Goal: Task Accomplishment & Management: Manage account settings

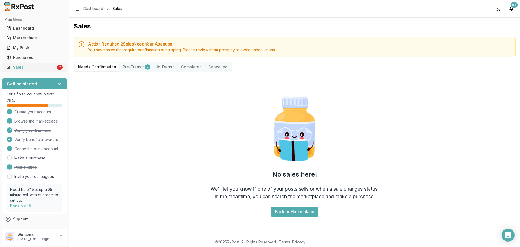
click at [48, 68] on div "Sales" at bounding box center [31, 66] width 50 height 5
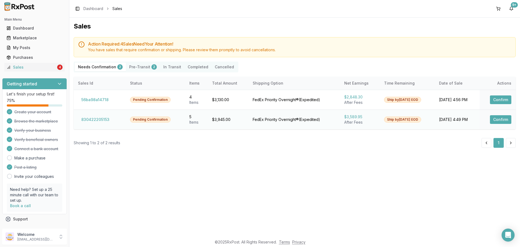
click at [493, 118] on button "Confirm" at bounding box center [500, 119] width 21 height 9
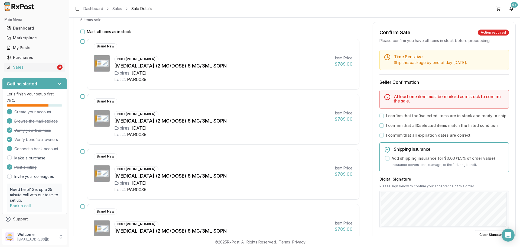
scroll to position [63, 0]
click at [79, 41] on div "Mark all items as in stock Brand New NDC: [PHONE_NUMBER] [MEDICAL_DATA] (2 MG/D…" at bounding box center [220, 192] width 292 height 327
type button "on"
click at [83, 32] on button "on" at bounding box center [82, 32] width 4 height 4
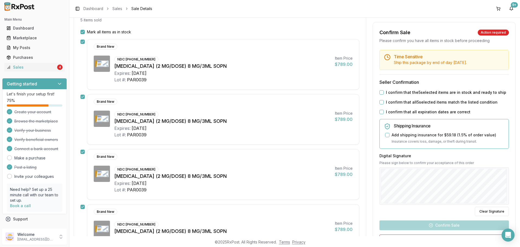
type button "on"
click at [380, 92] on button "on" at bounding box center [381, 92] width 4 height 4
click at [378, 100] on div "Time Sensitive Ship this package by end of day [DATE] . Seller Confirmation I c…" at bounding box center [444, 164] width 142 height 229
type button "on"
click at [381, 101] on button "on" at bounding box center [381, 102] width 4 height 4
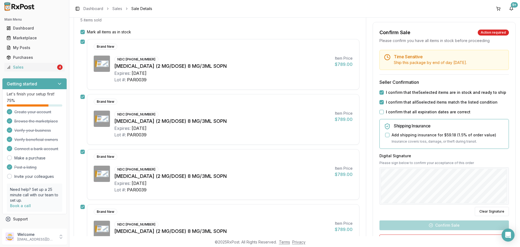
click at [382, 107] on div "Time Sensitive Ship this package by end of day [DATE] . Seller Confirmation I c…" at bounding box center [444, 164] width 142 height 229
type button "on"
click at [382, 110] on button "on" at bounding box center [381, 112] width 4 height 4
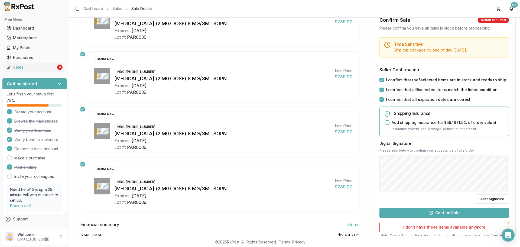
scroll to position [199, 0]
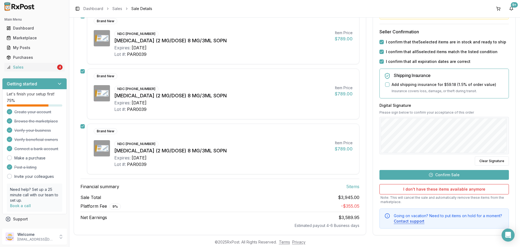
click at [470, 174] on button "Confirm Sale" at bounding box center [443, 175] width 129 height 10
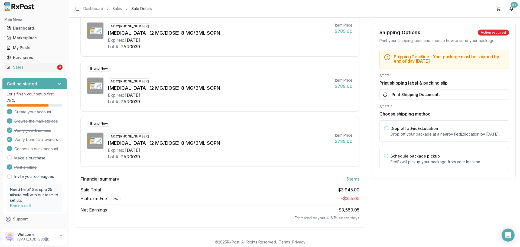
scroll to position [197, 0]
click at [420, 94] on button "Print Shipping Documents" at bounding box center [443, 94] width 129 height 10
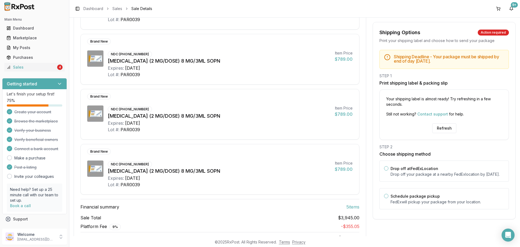
scroll to position [170, 0]
click at [442, 127] on button "Refresh" at bounding box center [444, 128] width 24 height 10
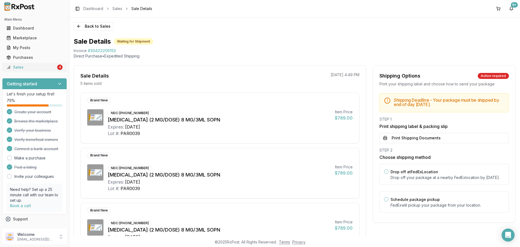
click at [39, 66] on div "Sales" at bounding box center [31, 66] width 50 height 5
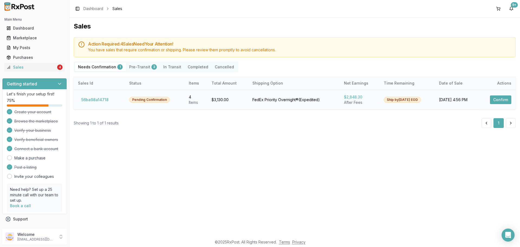
click at [506, 100] on button "Confirm" at bounding box center [500, 99] width 21 height 9
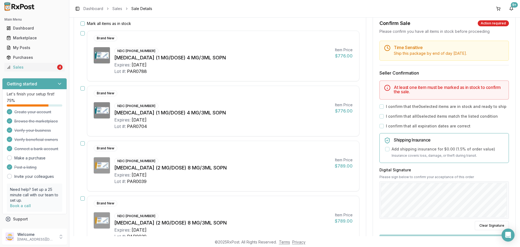
scroll to position [81, 0]
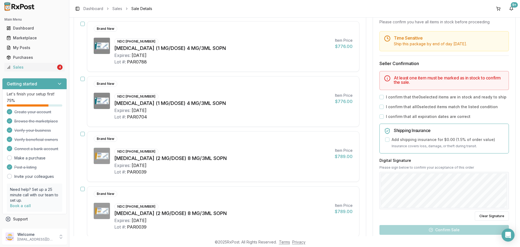
click at [83, 24] on button "button" at bounding box center [82, 24] width 4 height 4
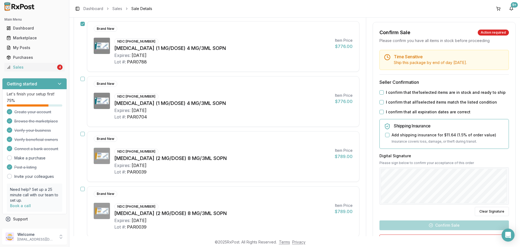
click at [81, 78] on button "button" at bounding box center [82, 79] width 4 height 4
click at [79, 134] on div "Mark all items as in stock Brand New NDC: 00169-4130-13 Ozempic (1 MG/DOSE) 4 M…" at bounding box center [220, 150] width 292 height 279
click at [84, 132] on button "button" at bounding box center [82, 134] width 4 height 4
click at [82, 188] on button "button" at bounding box center [82, 189] width 4 height 4
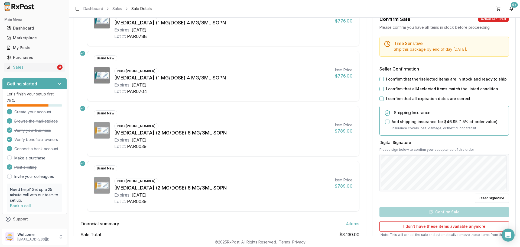
scroll to position [135, 0]
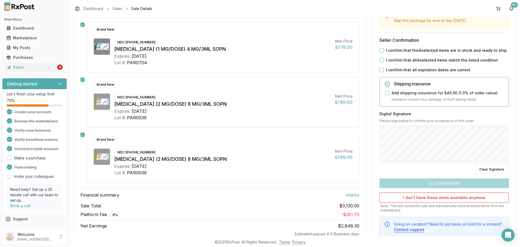
click at [381, 52] on button "I confirm that the 4 selected items are in stock and ready to ship" at bounding box center [381, 50] width 4 height 4
click at [381, 60] on button "I confirm that all 4 selected items match the listed condition" at bounding box center [381, 60] width 4 height 4
click at [380, 70] on button "I confirm that all expiration dates are correct" at bounding box center [381, 70] width 4 height 4
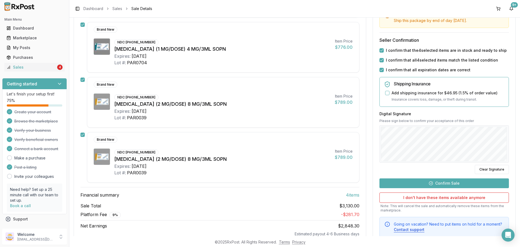
click at [440, 181] on button "Confirm Sale" at bounding box center [443, 183] width 129 height 10
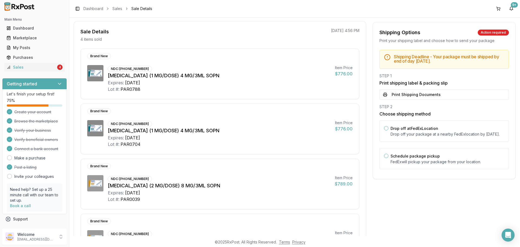
scroll to position [27, 0]
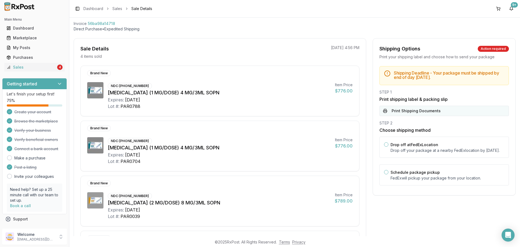
click at [395, 108] on button "Print Shipping Documents" at bounding box center [443, 111] width 129 height 10
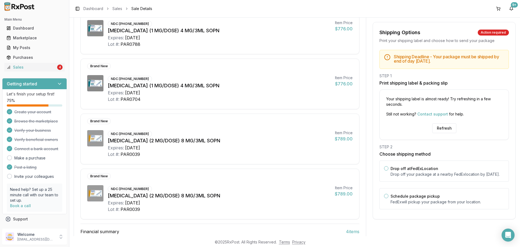
scroll to position [135, 0]
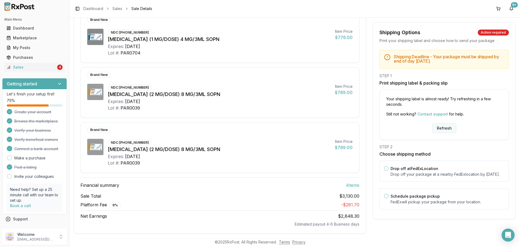
click at [434, 127] on button "Refresh" at bounding box center [444, 128] width 24 height 10
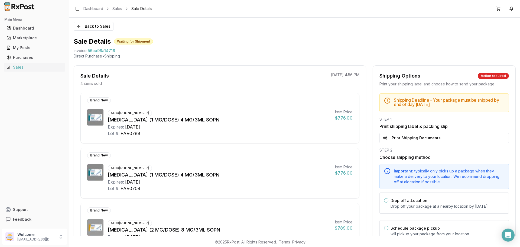
click at [409, 139] on button "Print Shipping Documents" at bounding box center [443, 138] width 129 height 10
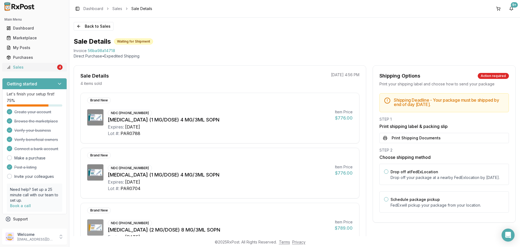
click at [39, 68] on div "Sales" at bounding box center [31, 66] width 50 height 5
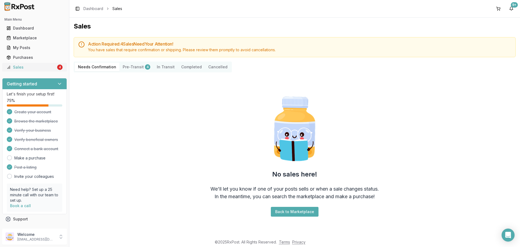
click at [39, 66] on div "Sales" at bounding box center [31, 66] width 50 height 5
